Goal: Transaction & Acquisition: Purchase product/service

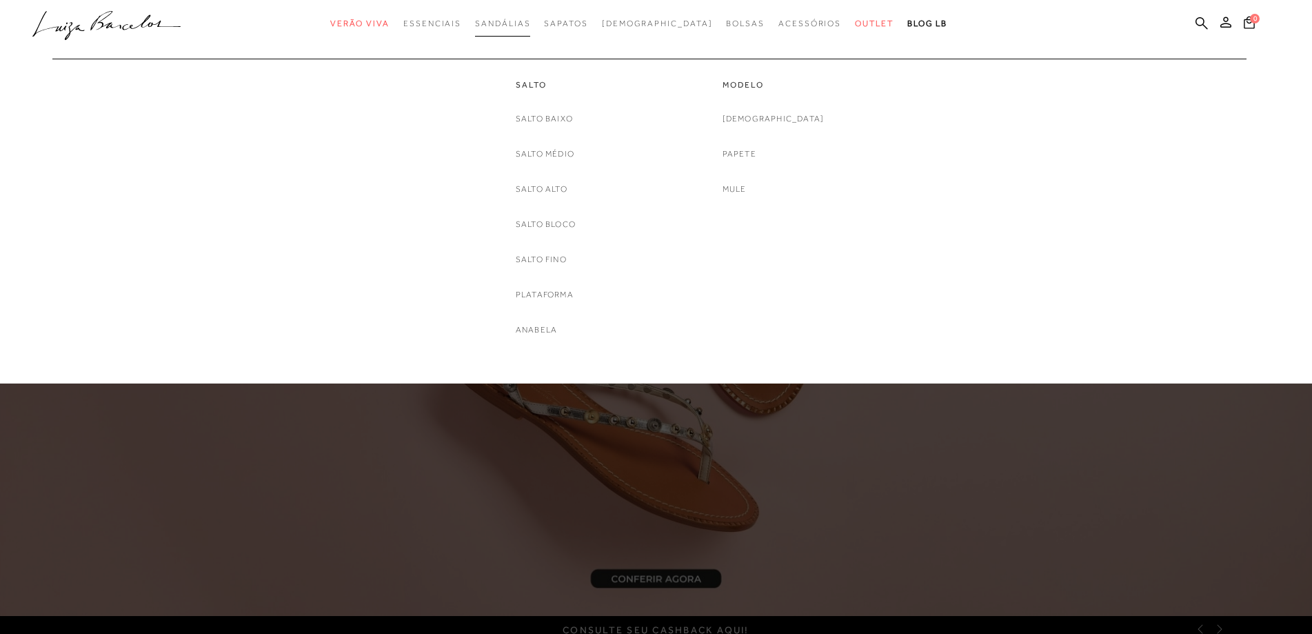
click at [526, 27] on span "Sandálias" at bounding box center [502, 24] width 55 height 10
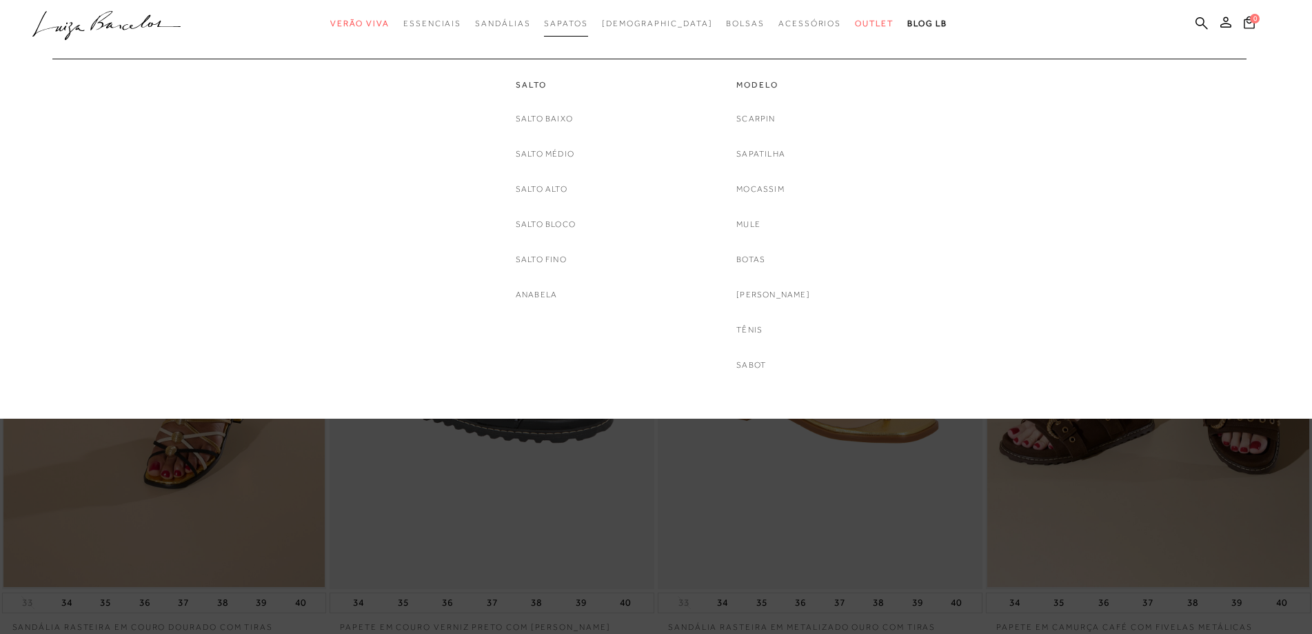
click at [587, 20] on span "Sapatos" at bounding box center [565, 24] width 43 height 10
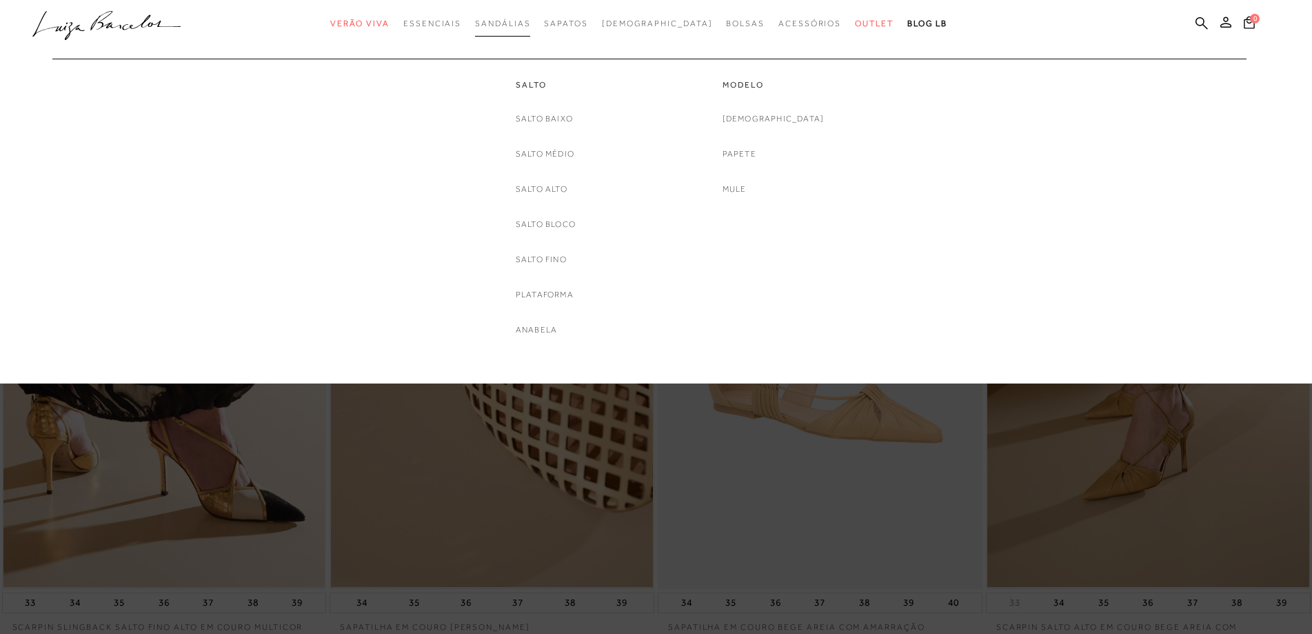
click at [518, 21] on span "Sandálias" at bounding box center [502, 24] width 55 height 10
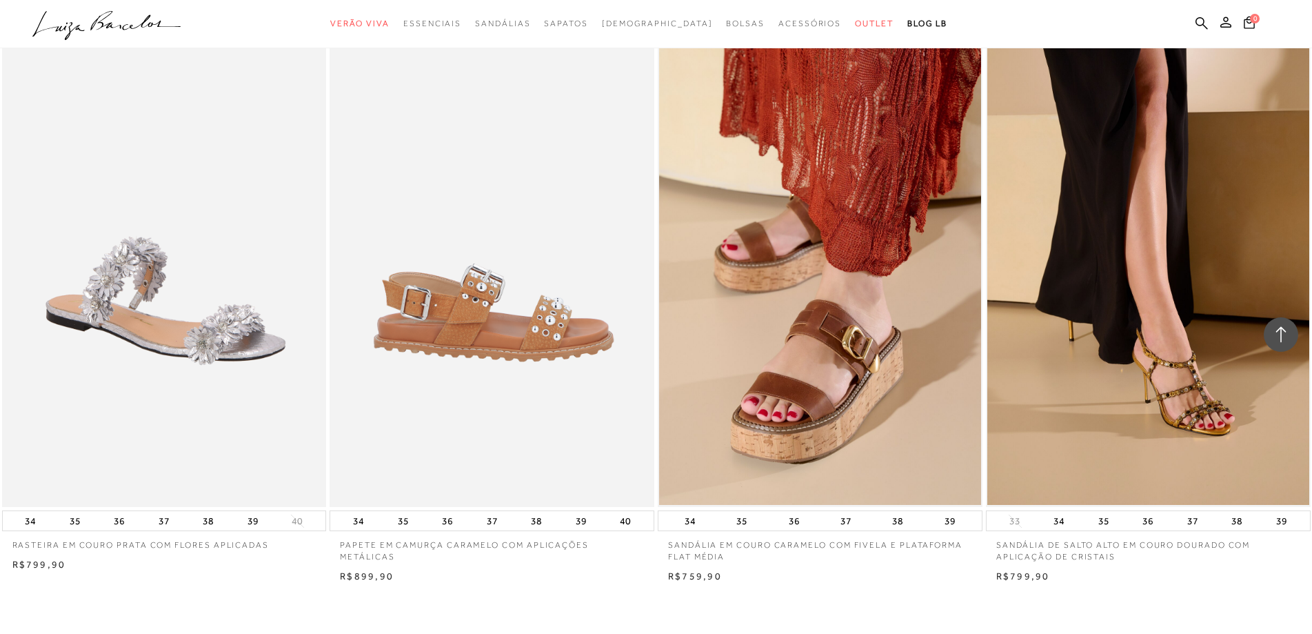
scroll to position [3240, 0]
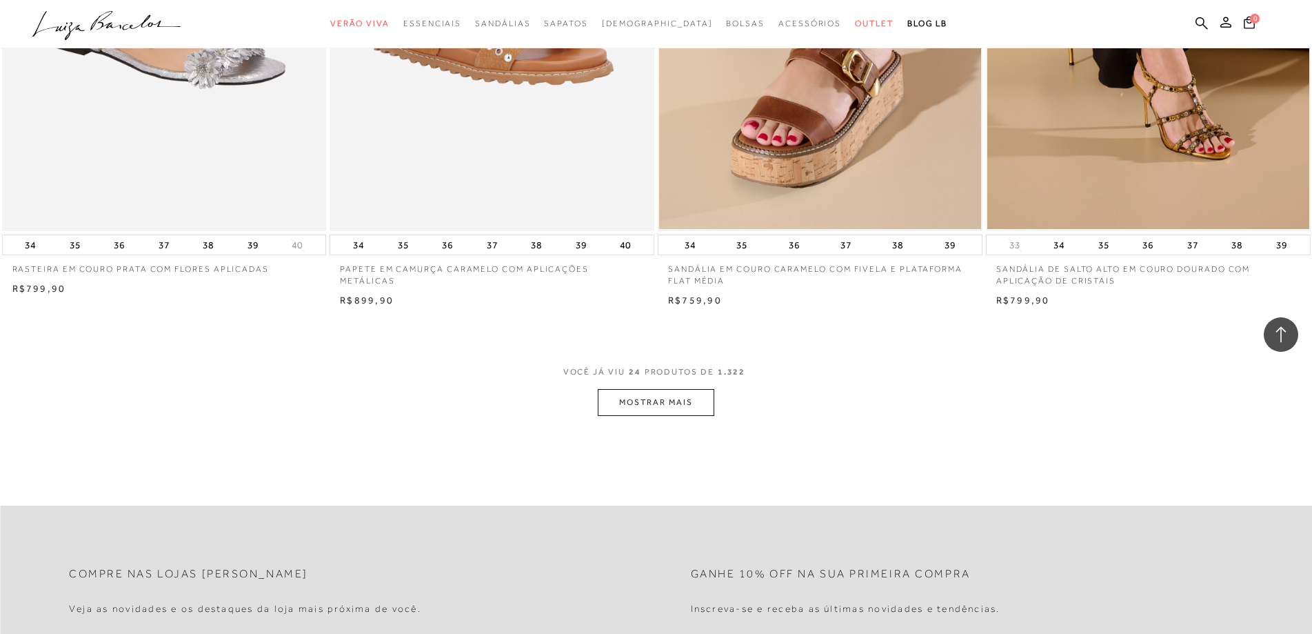
click at [693, 405] on button "MOSTRAR MAIS" at bounding box center [656, 402] width 116 height 27
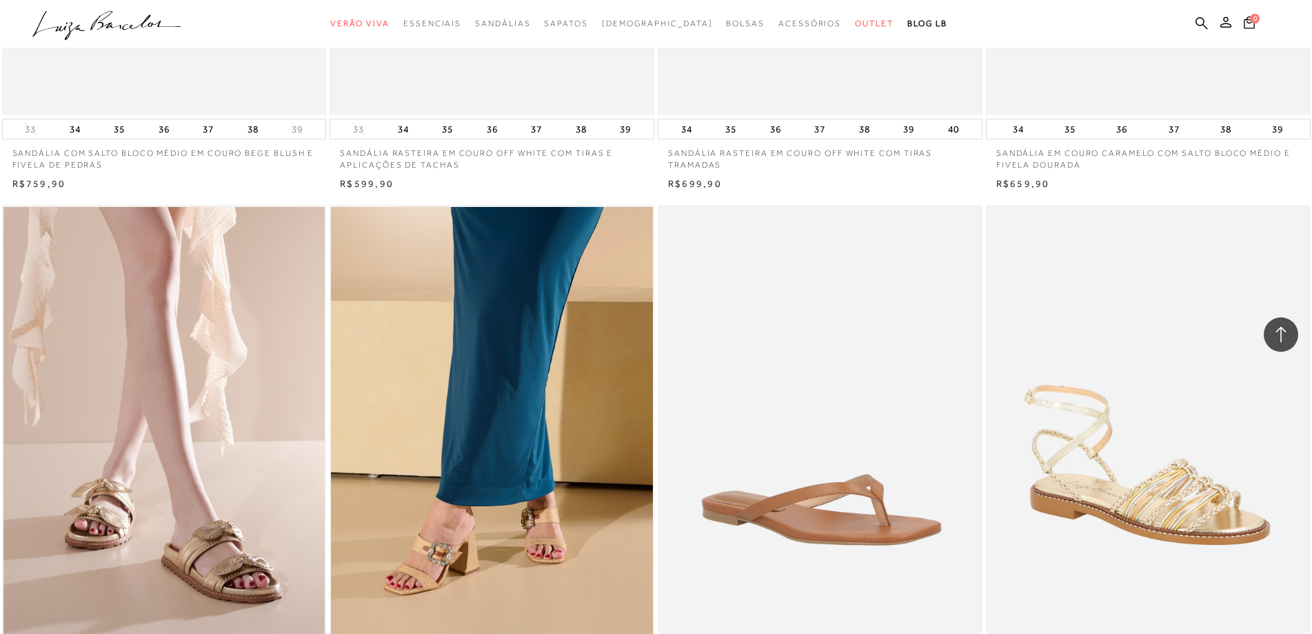
scroll to position [6756, 0]
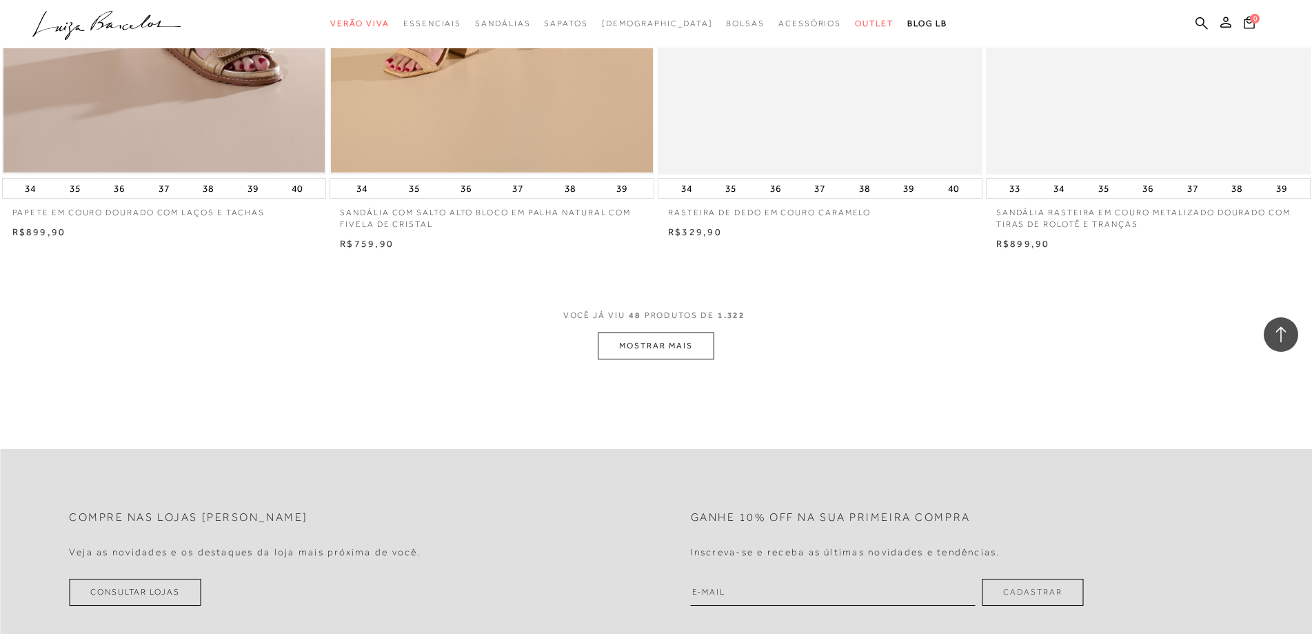
click at [622, 343] on button "MOSTRAR MAIS" at bounding box center [656, 345] width 116 height 27
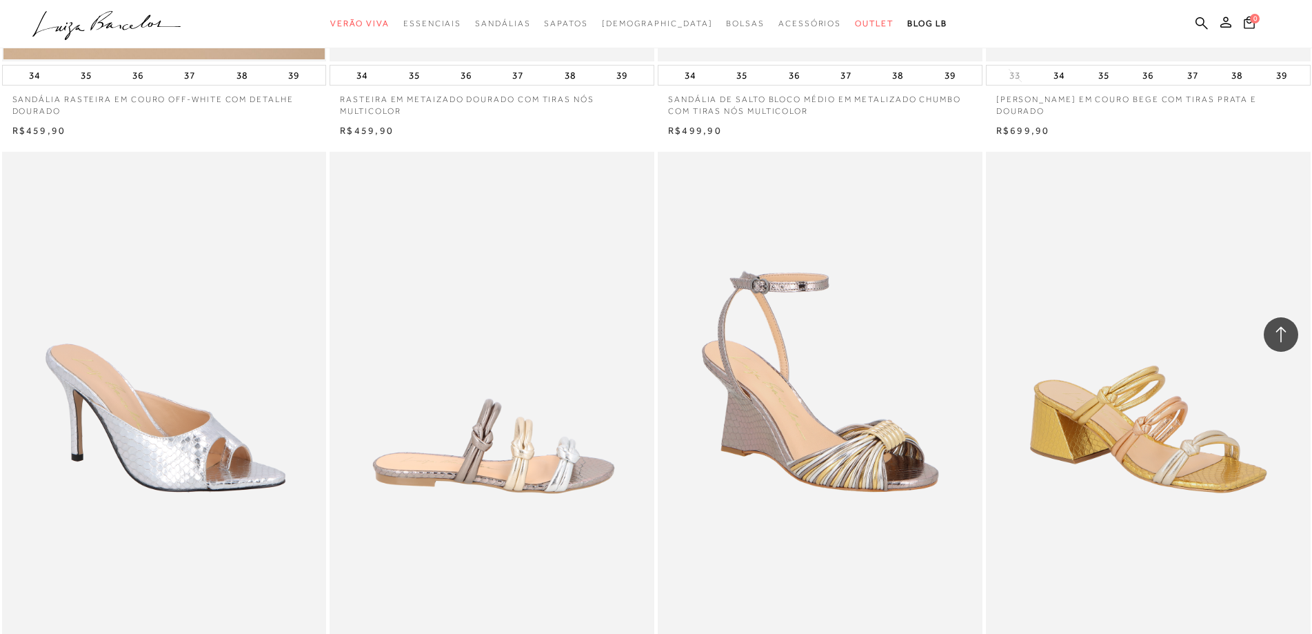
scroll to position [7101, 0]
